Goal: Communication & Community: Answer question/provide support

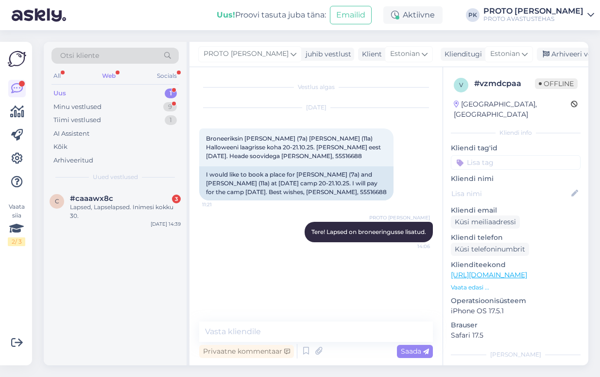
drag, startPoint x: 109, startPoint y: 76, endPoint x: 107, endPoint y: 71, distance: 5.4
click at [107, 74] on div "Web" at bounding box center [108, 75] width 17 height 13
click at [94, 205] on div "Lapsed, Lapselapsed. Inimesi kokku 30." at bounding box center [125, 211] width 111 height 17
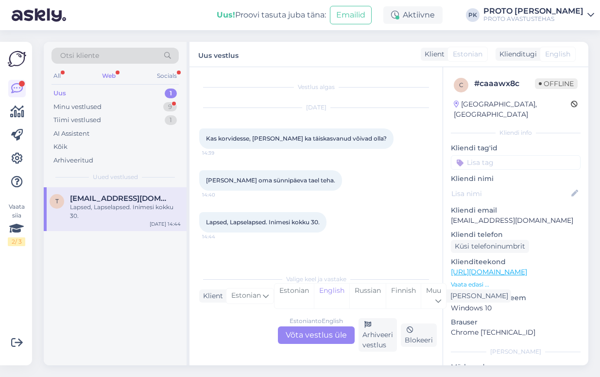
click at [317, 333] on div "Estonian to English Võta vestlus üle" at bounding box center [316, 334] width 77 height 17
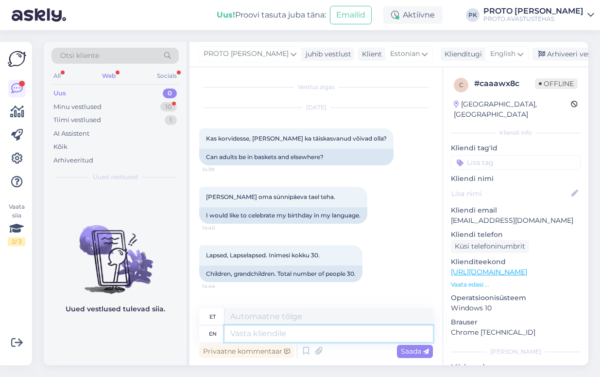
click at [244, 333] on textarea at bounding box center [329, 333] width 208 height 17
type textarea "Tere!"
type textarea "Tere! Saatke k"
type textarea "Tere! Saatke"
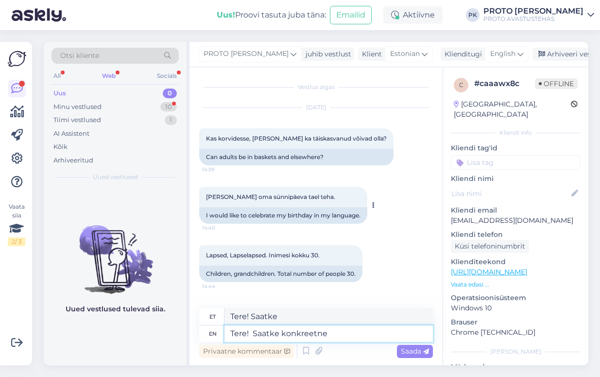
type textarea "Tere! Saatke konkreetne"
type textarea "Tere! Saatke konkreetne päring"
type textarea "Tere! Saatke konkreetne päring in"
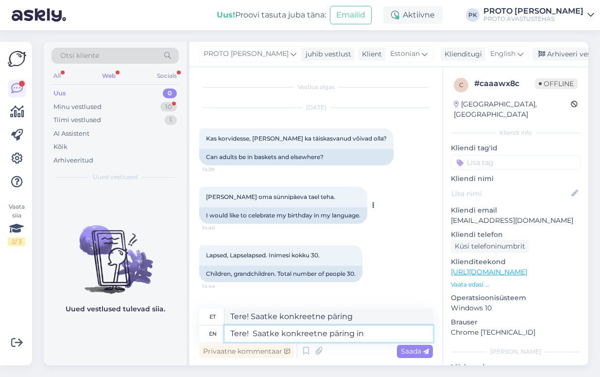
type textarea "Tere! Saatke konkreetne päring in"
type textarea "Tere! Saatke konkreetne päring info@"
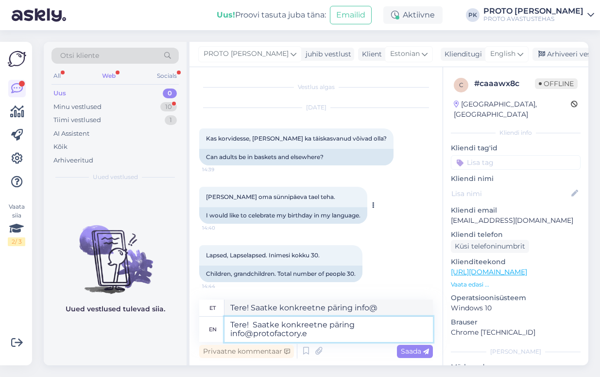
type textarea "Tere! Saatke konkreetne päring [EMAIL_ADDRESS][DOMAIN_NAME]"
type textarea "Tere! Saatke konkreetne päring [EMAIL_ADDRESS][DOMAIN_NAME]."
type textarea "Tere! Saatke konkreetne päring [EMAIL_ADDRESS][DOMAIN_NAME]. T"
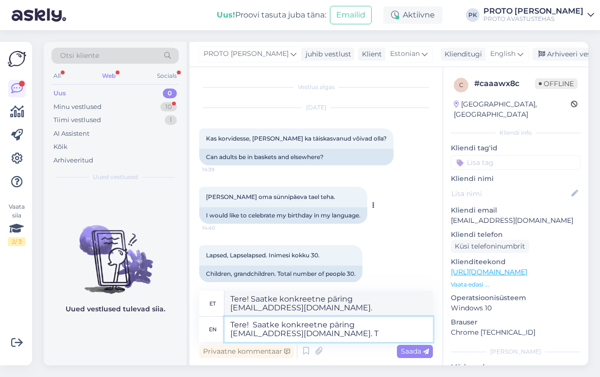
type textarea "Tere! Saatke konkreetne päring [EMAIL_ADDRESS][DOMAIN_NAME]. T"
type textarea "Tere! Saatke konkreetne päring [EMAIL_ADDRESS][DOMAIN_NAME]. Täpsustage"
type textarea "Tere! Saatke konkreetne päring [EMAIL_ADDRESS][DOMAIN_NAME]. Täpsustage kuupäev"
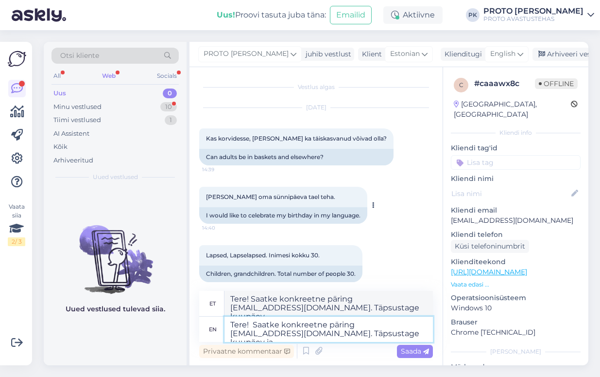
type textarea "Tere! Saatke konkreetne päring [EMAIL_ADDRESS][DOMAIN_NAME]. Täpsustage kuupäev…"
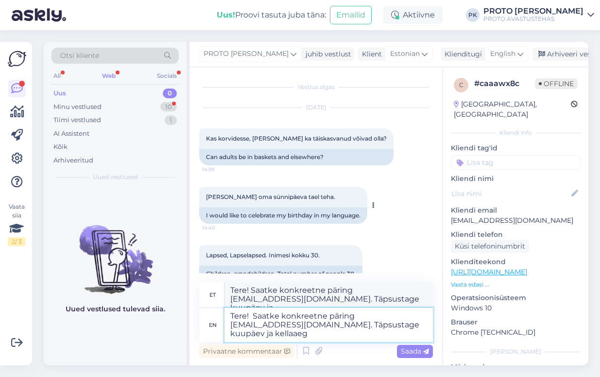
type textarea "Tere! Saatke konkreetne päring [EMAIL_ADDRESS][DOMAIN_NAME]. Täpsustage kuupäev…"
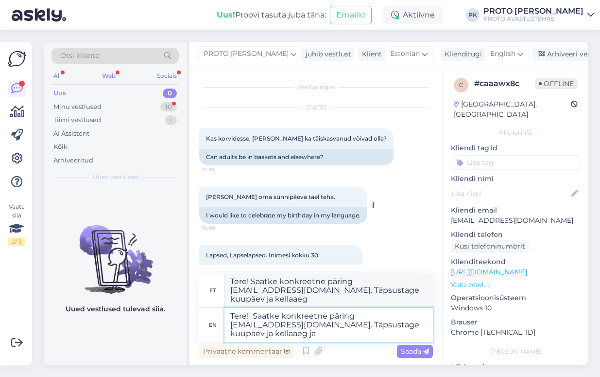
type textarea "Tere! Saatke konkreetne päring [EMAIL_ADDRESS][DOMAIN_NAME]. Täpsustage kuupäev…"
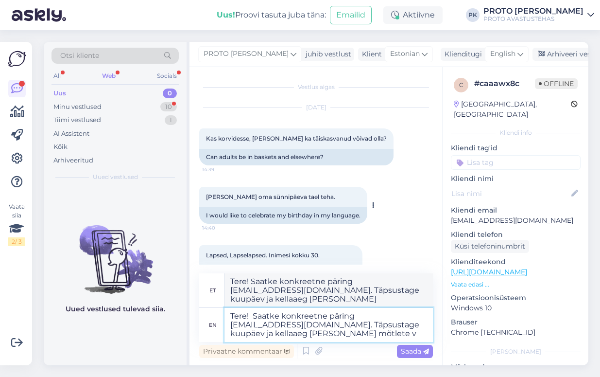
type textarea "Tere! Saatke konkreetne päring [EMAIL_ADDRESS][DOMAIN_NAME]. Täpsustage kuupäev…"
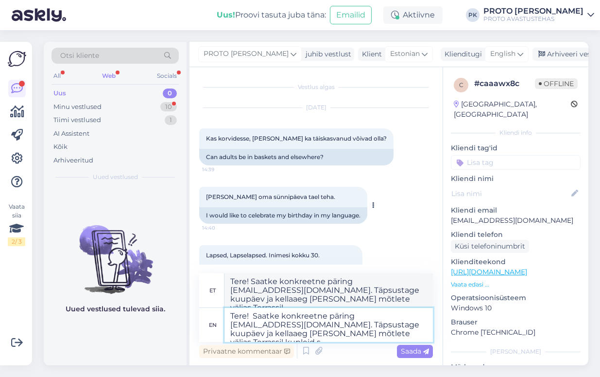
type textarea "Tere! Saatke konkreetne päring [EMAIL_ADDRESS][DOMAIN_NAME]. Täpsustage kuupäev…"
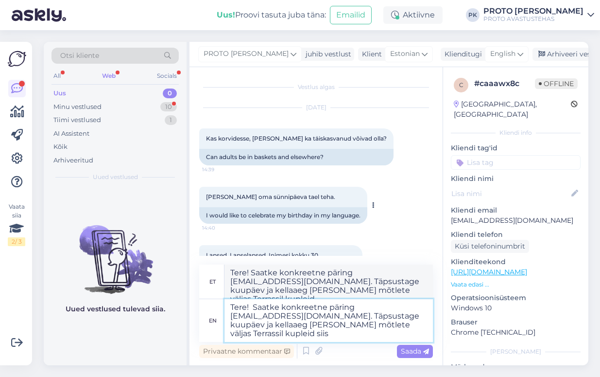
type textarea "Tere! Saatke konkreetne päring [EMAIL_ADDRESS][DOMAIN_NAME]. Täpsustage kuupäev…"
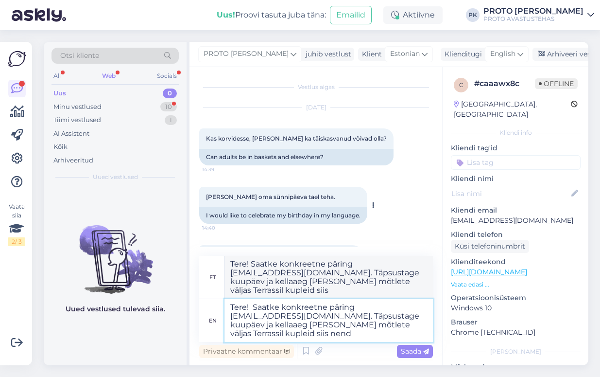
type textarea "Tere! Saatke konkreetne päring [EMAIL_ADDRESS][DOMAIN_NAME]. Täpsustage kuupäev…"
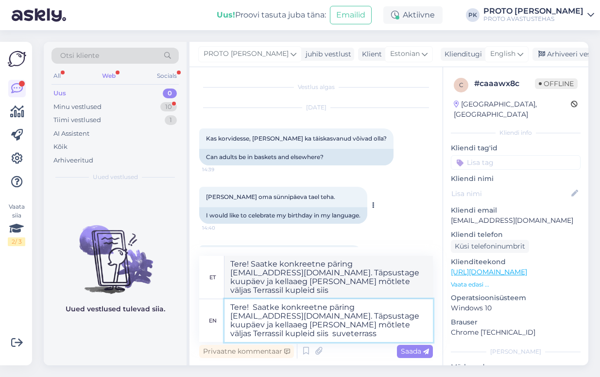
type textarea "Tere! Saatke konkreetne päring [EMAIL_ADDRESS][DOMAIN_NAME]. Täpsustage kuupäev…"
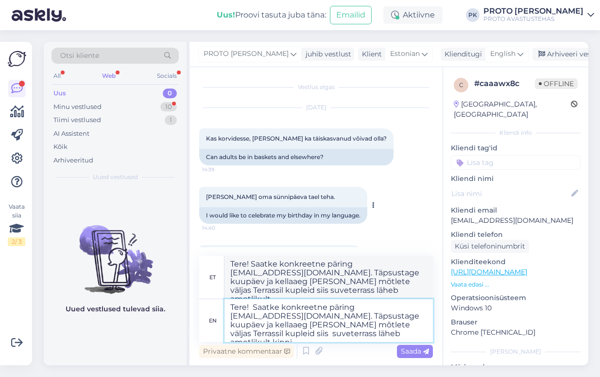
type textarea "Tere! Saatke konkreetne päring [EMAIL_ADDRESS][DOMAIN_NAME]. Täpsustage kuupäev…"
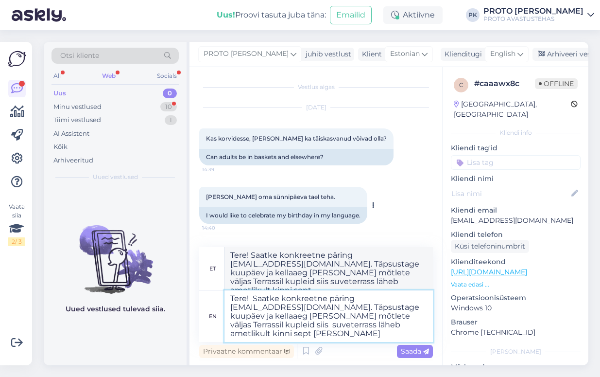
type textarea "Tere! Saatke konkreetne päring [EMAIL_ADDRESS][DOMAIN_NAME]. Täpsustage kuupäev…"
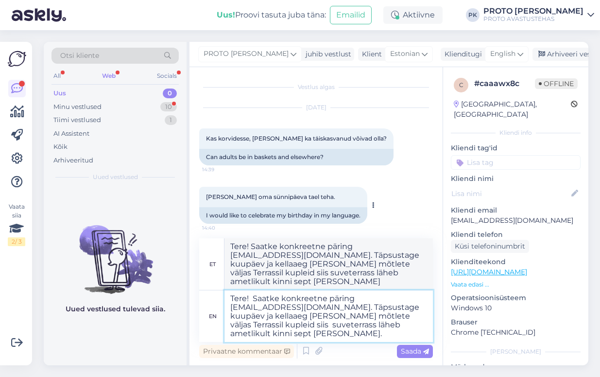
type textarea "Tere! Saatke konkreetne päring [EMAIL_ADDRESS][DOMAIN_NAME]. Täpsustage kuupäev…"
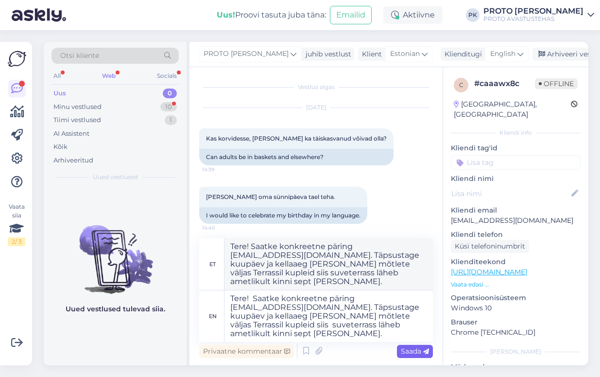
click at [411, 348] on span "Saada" at bounding box center [415, 351] width 28 height 9
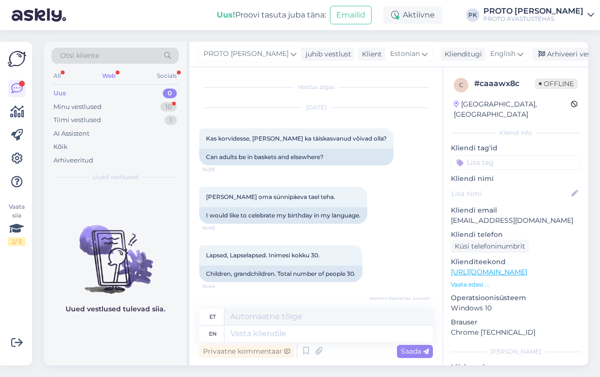
scroll to position [104, 0]
